Goal: Task Accomplishment & Management: Use online tool/utility

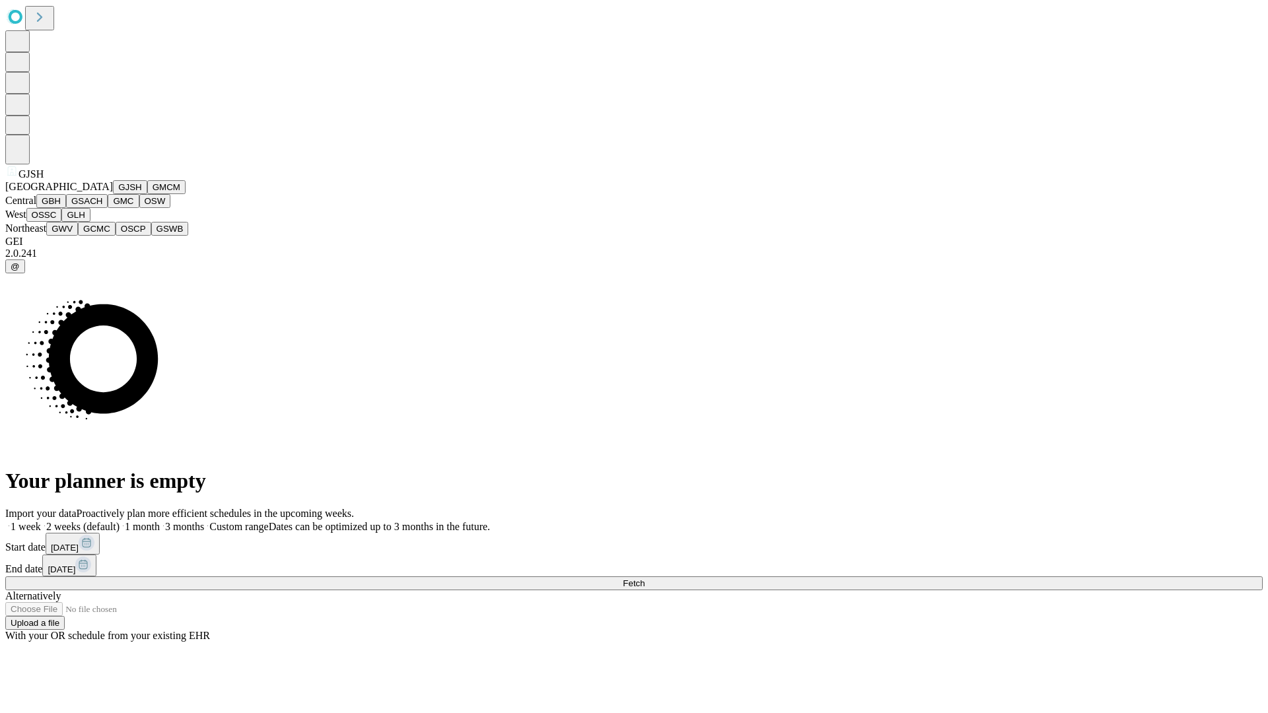
click at [113, 194] on button "GJSH" at bounding box center [130, 187] width 34 height 14
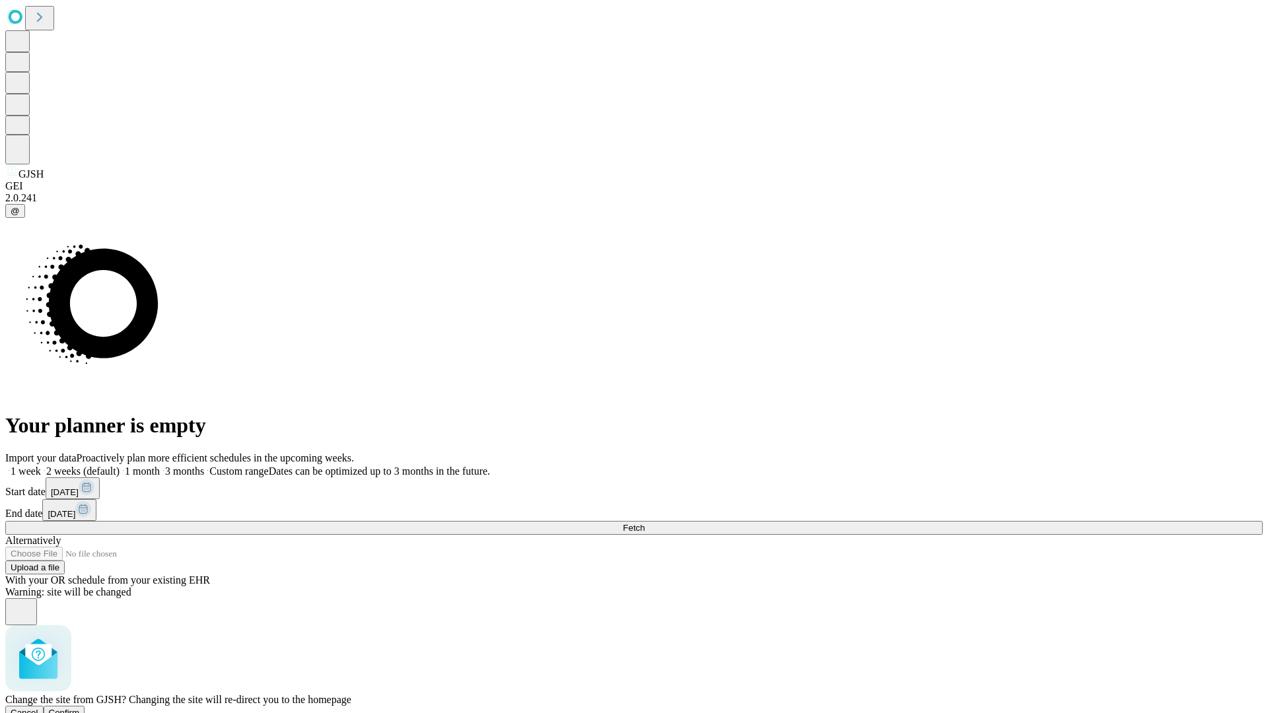
click at [80, 708] on span "Confirm" at bounding box center [64, 713] width 31 height 10
click at [160, 465] on label "1 month" at bounding box center [140, 470] width 40 height 11
click at [644, 523] on span "Fetch" at bounding box center [634, 528] width 22 height 10
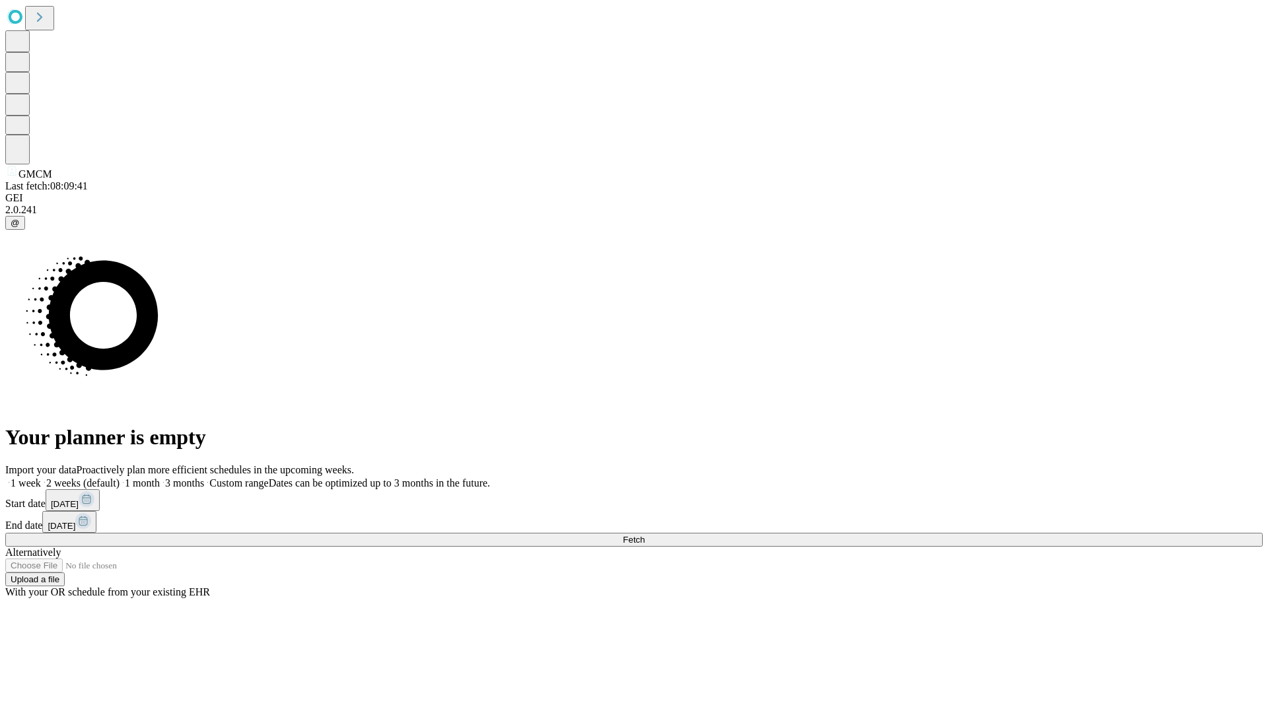
click at [160, 477] on label "1 month" at bounding box center [140, 482] width 40 height 11
click at [644, 535] on span "Fetch" at bounding box center [634, 540] width 22 height 10
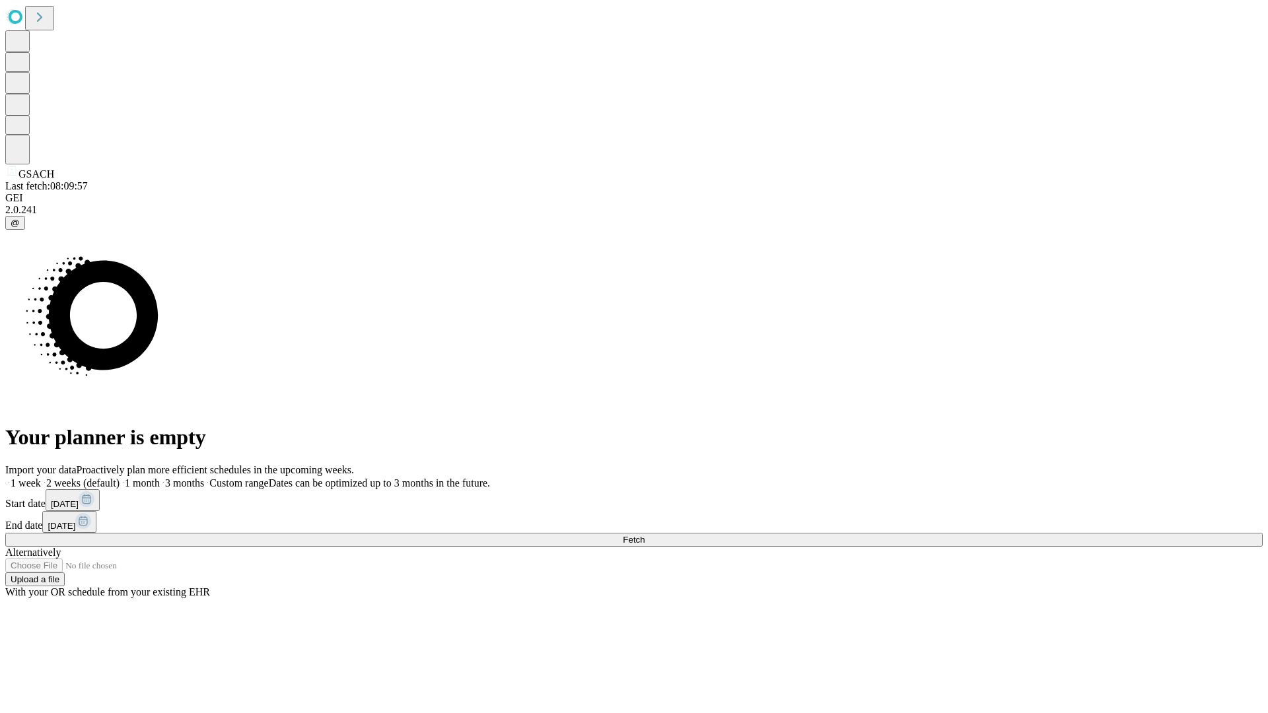
click at [160, 477] on label "1 month" at bounding box center [140, 482] width 40 height 11
click at [644, 535] on span "Fetch" at bounding box center [634, 540] width 22 height 10
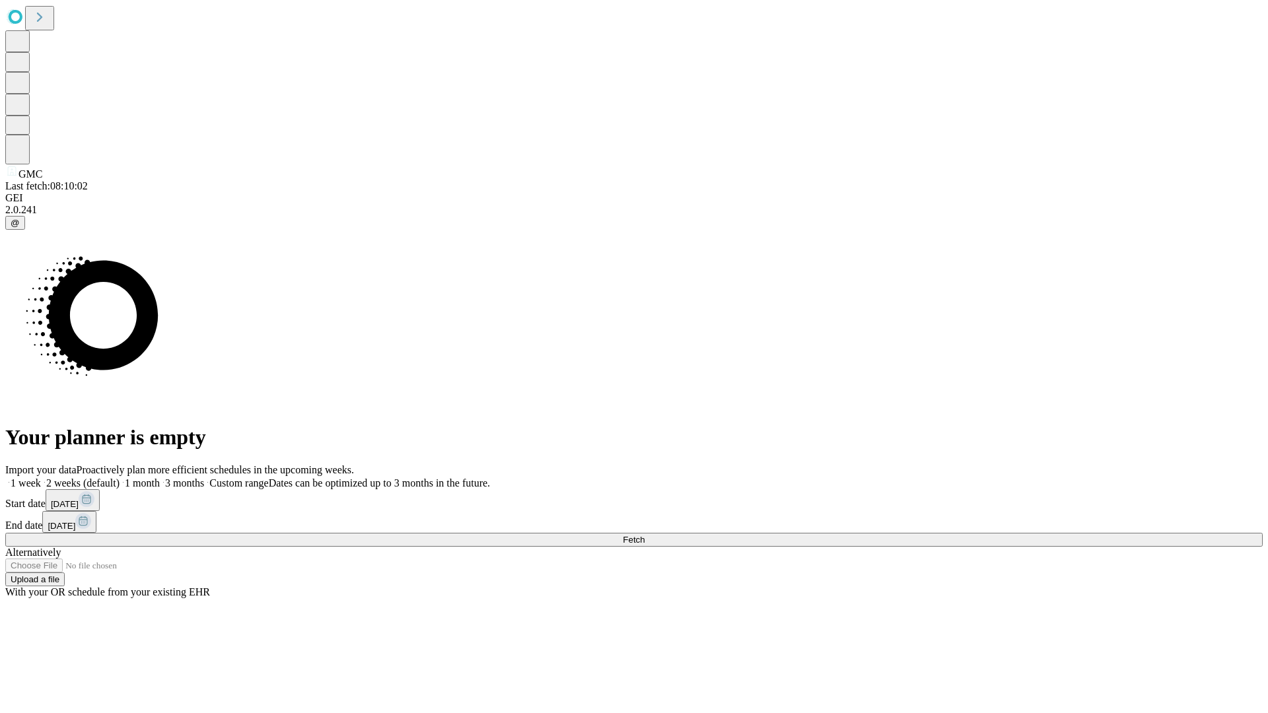
click at [160, 477] on label "1 month" at bounding box center [140, 482] width 40 height 11
click at [644, 535] on span "Fetch" at bounding box center [634, 540] width 22 height 10
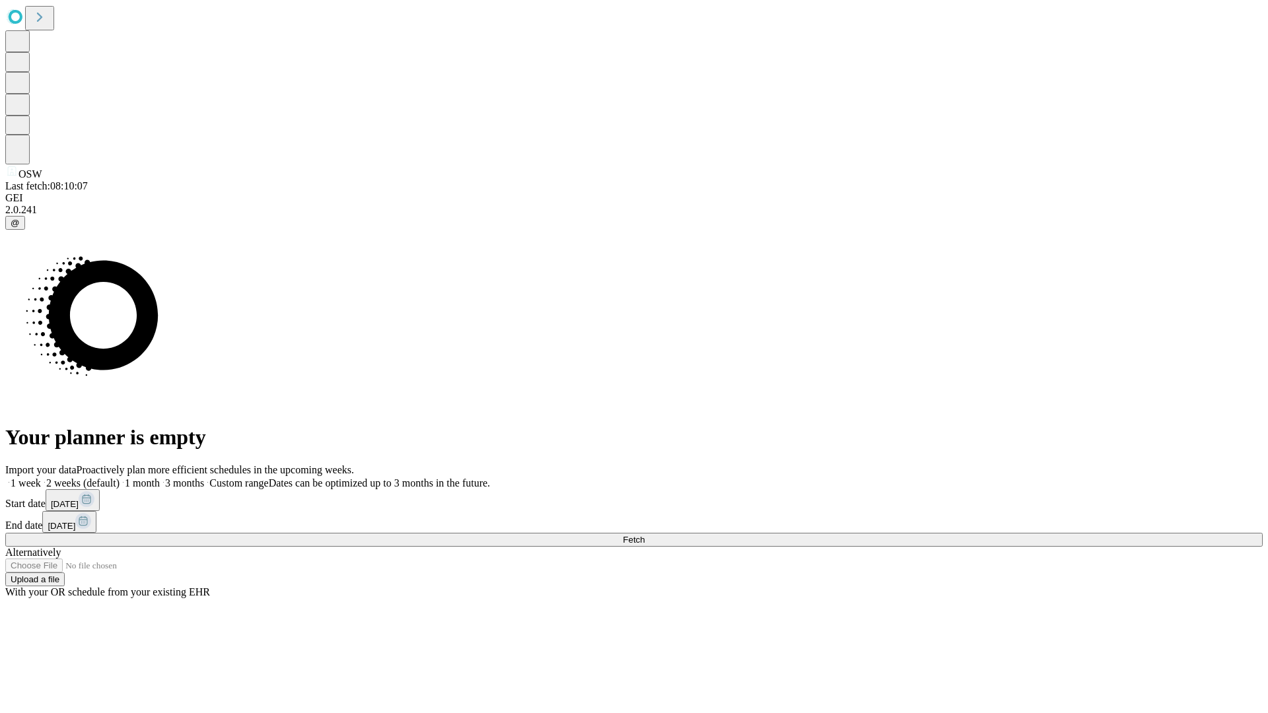
click at [160, 477] on label "1 month" at bounding box center [140, 482] width 40 height 11
click at [644, 535] on span "Fetch" at bounding box center [634, 540] width 22 height 10
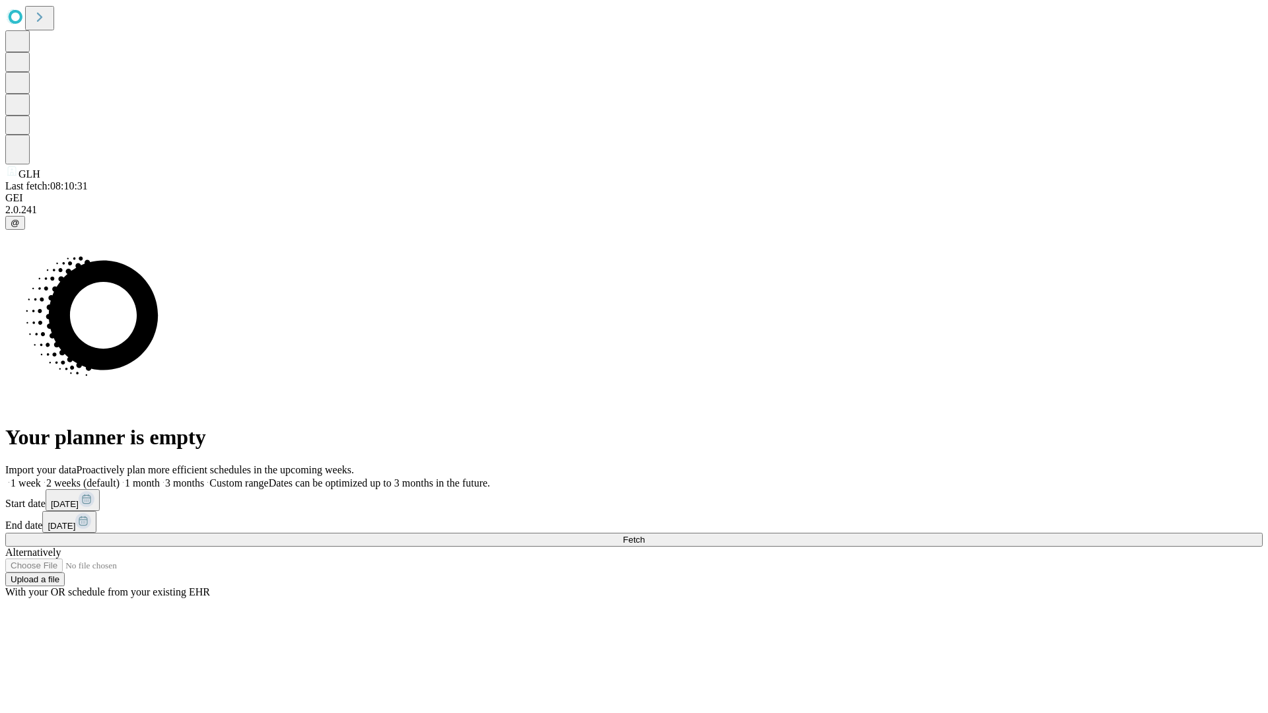
click at [160, 477] on label "1 month" at bounding box center [140, 482] width 40 height 11
click at [644, 535] on span "Fetch" at bounding box center [634, 540] width 22 height 10
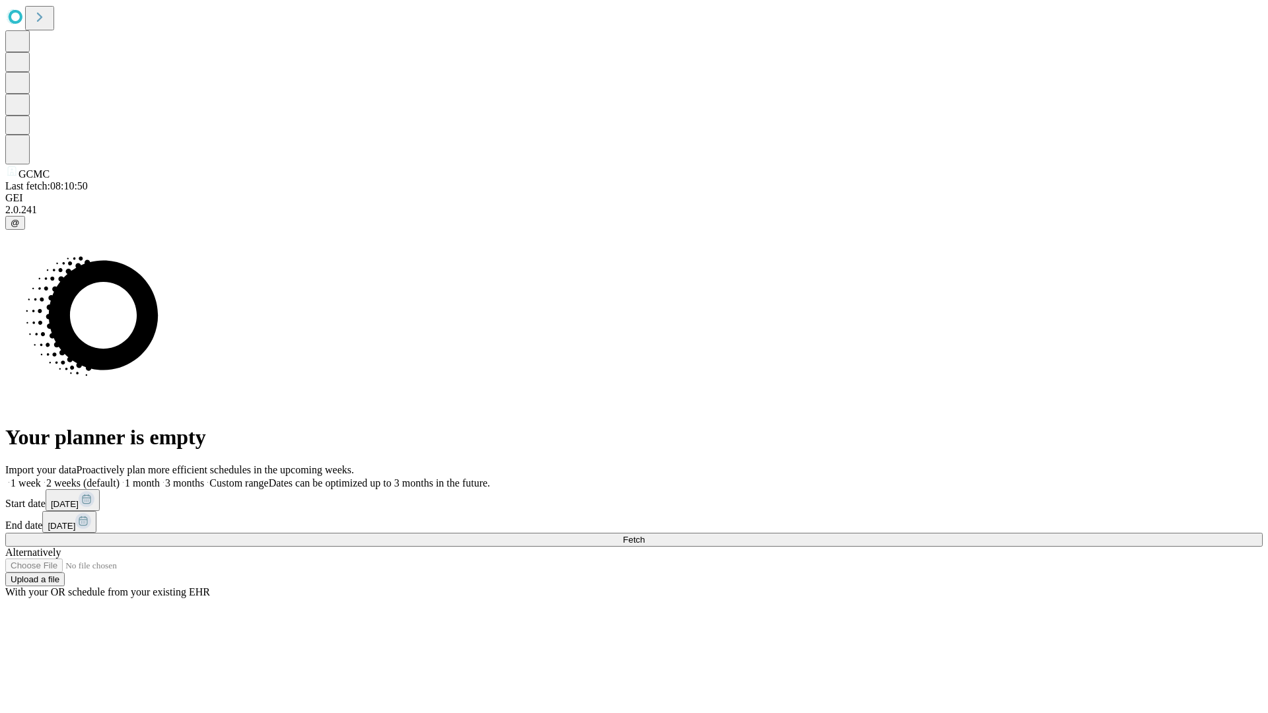
click at [160, 477] on label "1 month" at bounding box center [140, 482] width 40 height 11
click at [644, 535] on span "Fetch" at bounding box center [634, 540] width 22 height 10
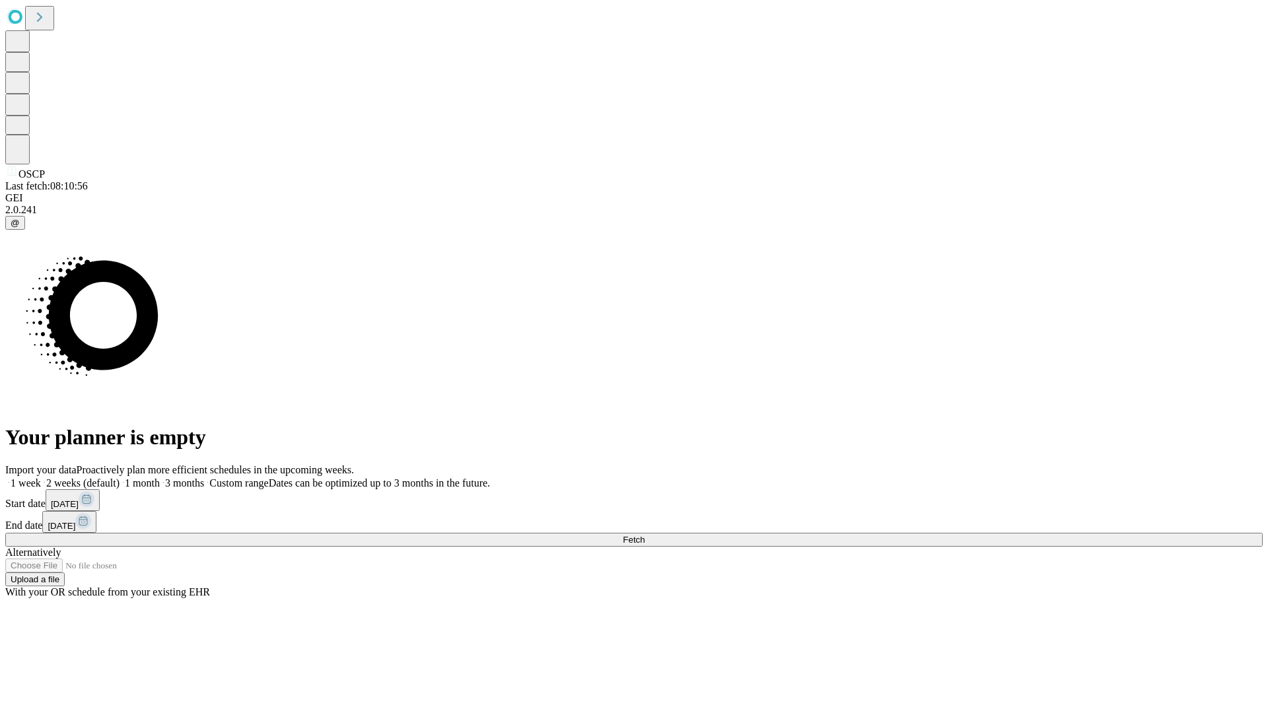
click at [160, 477] on label "1 month" at bounding box center [140, 482] width 40 height 11
click at [644, 535] on span "Fetch" at bounding box center [634, 540] width 22 height 10
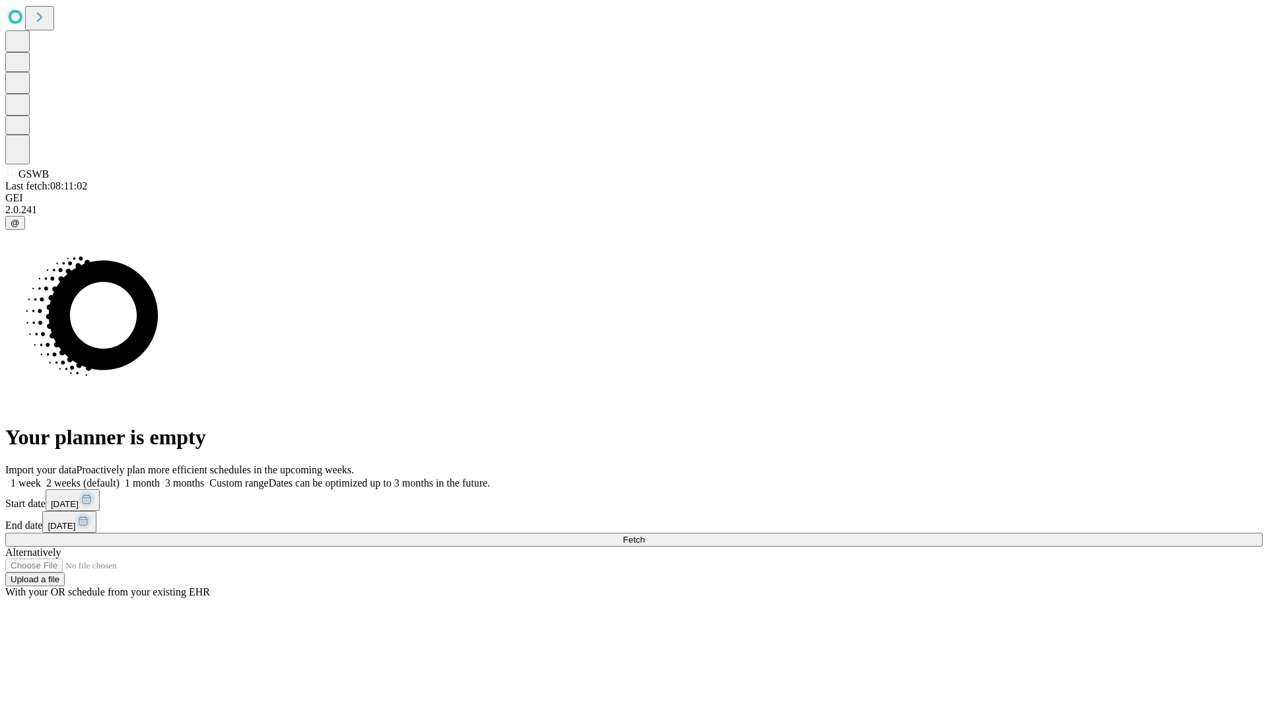
click at [160, 477] on label "1 month" at bounding box center [140, 482] width 40 height 11
click at [644, 535] on span "Fetch" at bounding box center [634, 540] width 22 height 10
